Goal: Navigation & Orientation: Understand site structure

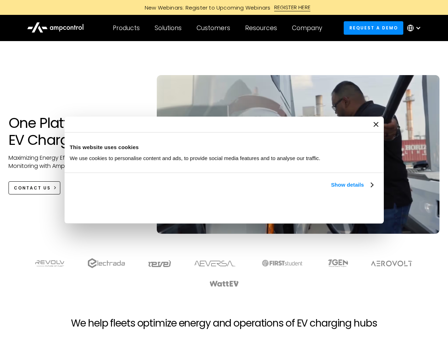
click at [331, 189] on link "Show details" at bounding box center [352, 185] width 42 height 9
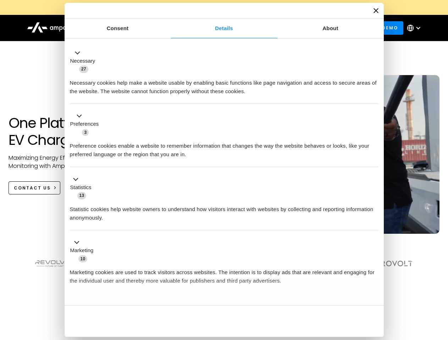
click at [374, 294] on ul "Necessary 27 Necessary cookies help make a website usable by enabling basic fun…" at bounding box center [223, 187] width 315 height 292
click at [440, 286] on section at bounding box center [224, 273] width 448 height 44
click at [218, 28] on div "Customers" at bounding box center [213, 28] width 34 height 8
click at [126, 28] on div "Products" at bounding box center [126, 28] width 27 height 8
click at [168, 28] on div "Solutions" at bounding box center [168, 28] width 27 height 8
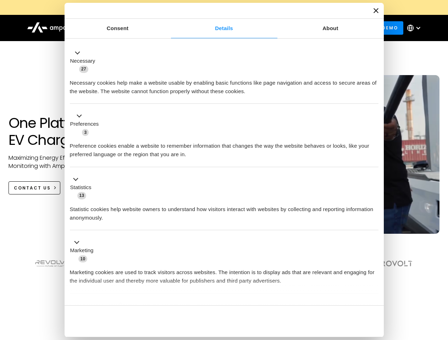
click at [215, 28] on div "Customers" at bounding box center [213, 28] width 34 height 8
click at [262, 28] on div "Resources" at bounding box center [261, 28] width 32 height 8
click at [309, 28] on div "Company" at bounding box center [307, 28] width 30 height 8
click at [416, 28] on div at bounding box center [418, 28] width 6 height 6
